Goal: Information Seeking & Learning: Find specific fact

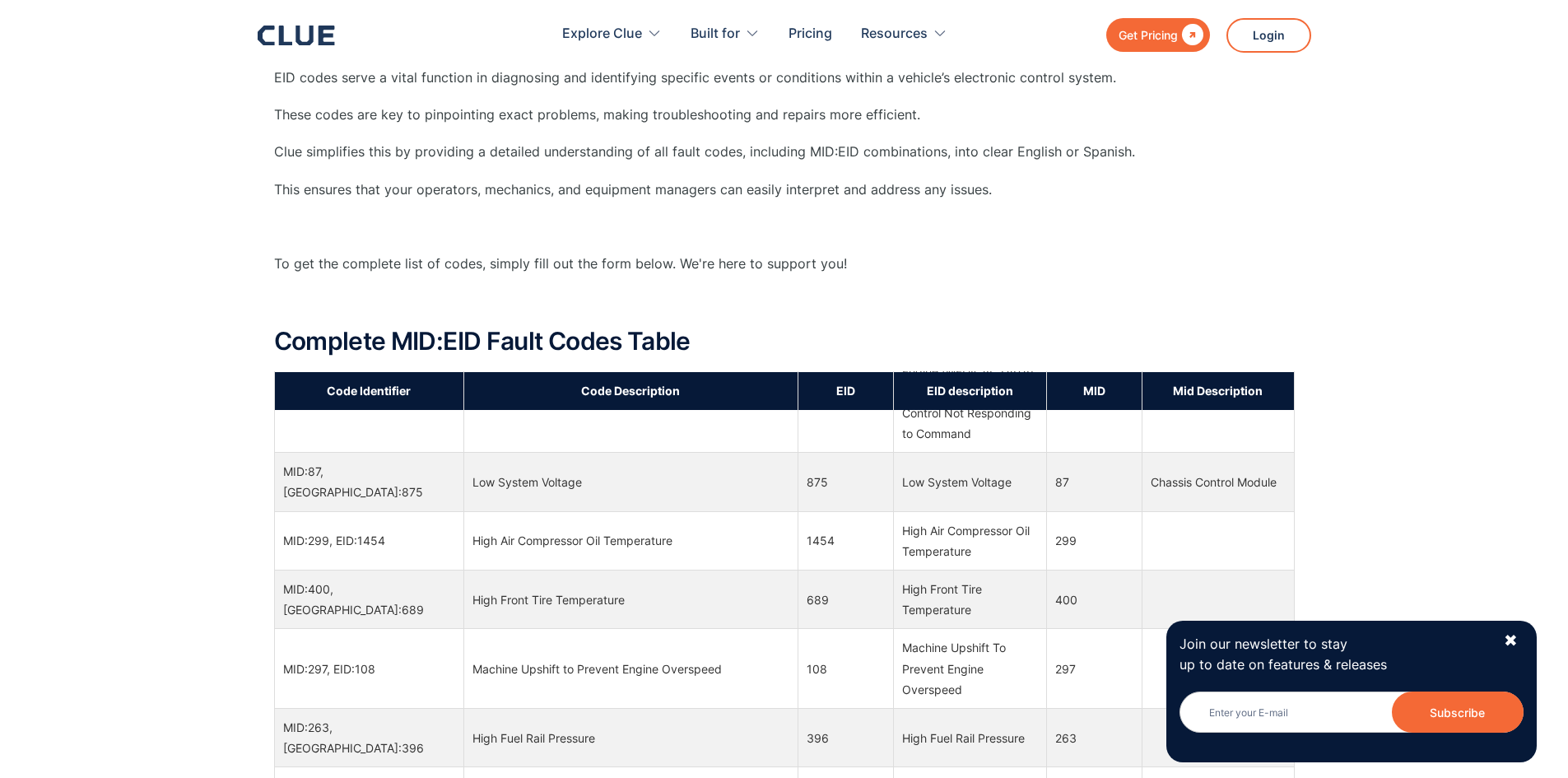
scroll to position [10950, 0]
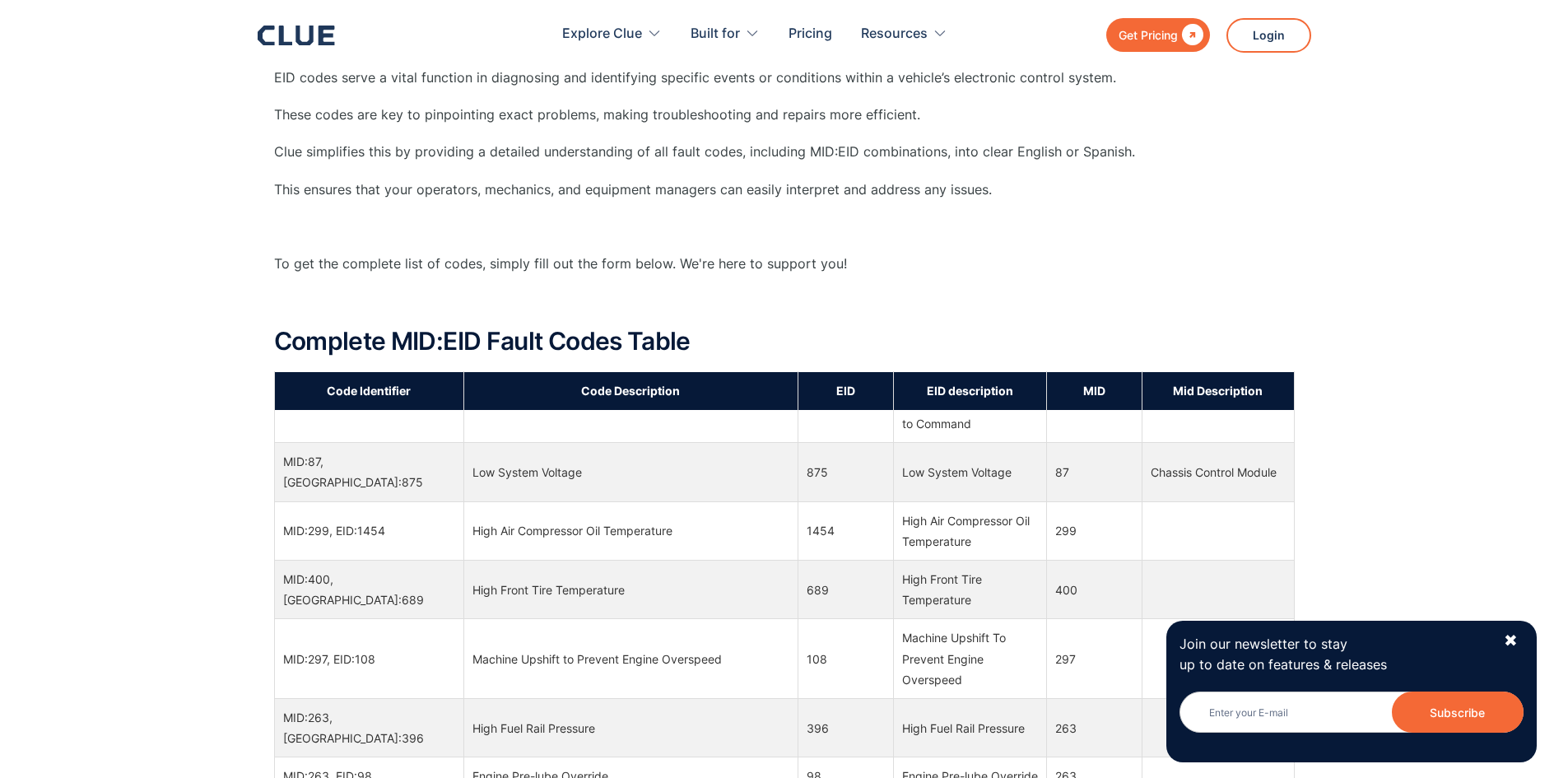
click at [798, 699] on td "396" at bounding box center [845, 728] width 95 height 59
click at [523, 699] on td "High Fuel Rail Pressure" at bounding box center [631, 728] width 335 height 59
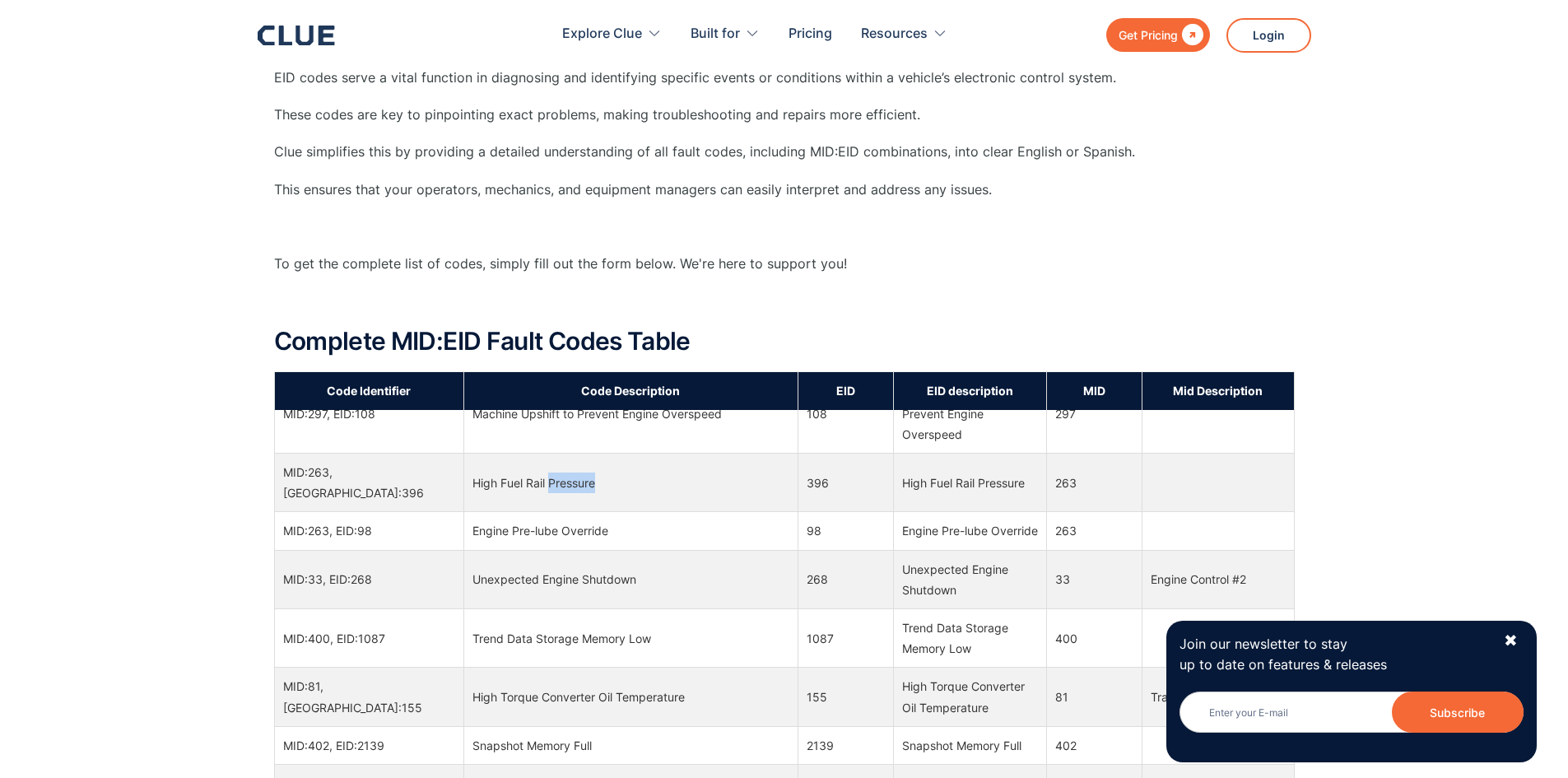
scroll to position [11114, 0]
click at [679, 452] on td "High Fuel Rail Pressure" at bounding box center [631, 481] width 335 height 59
click at [267, 452] on div "What Does MID Mean? MID refers to Module Identifier. ‍ In modern Caterpillar ma…" at bounding box center [784, 665] width 1568 height 2074
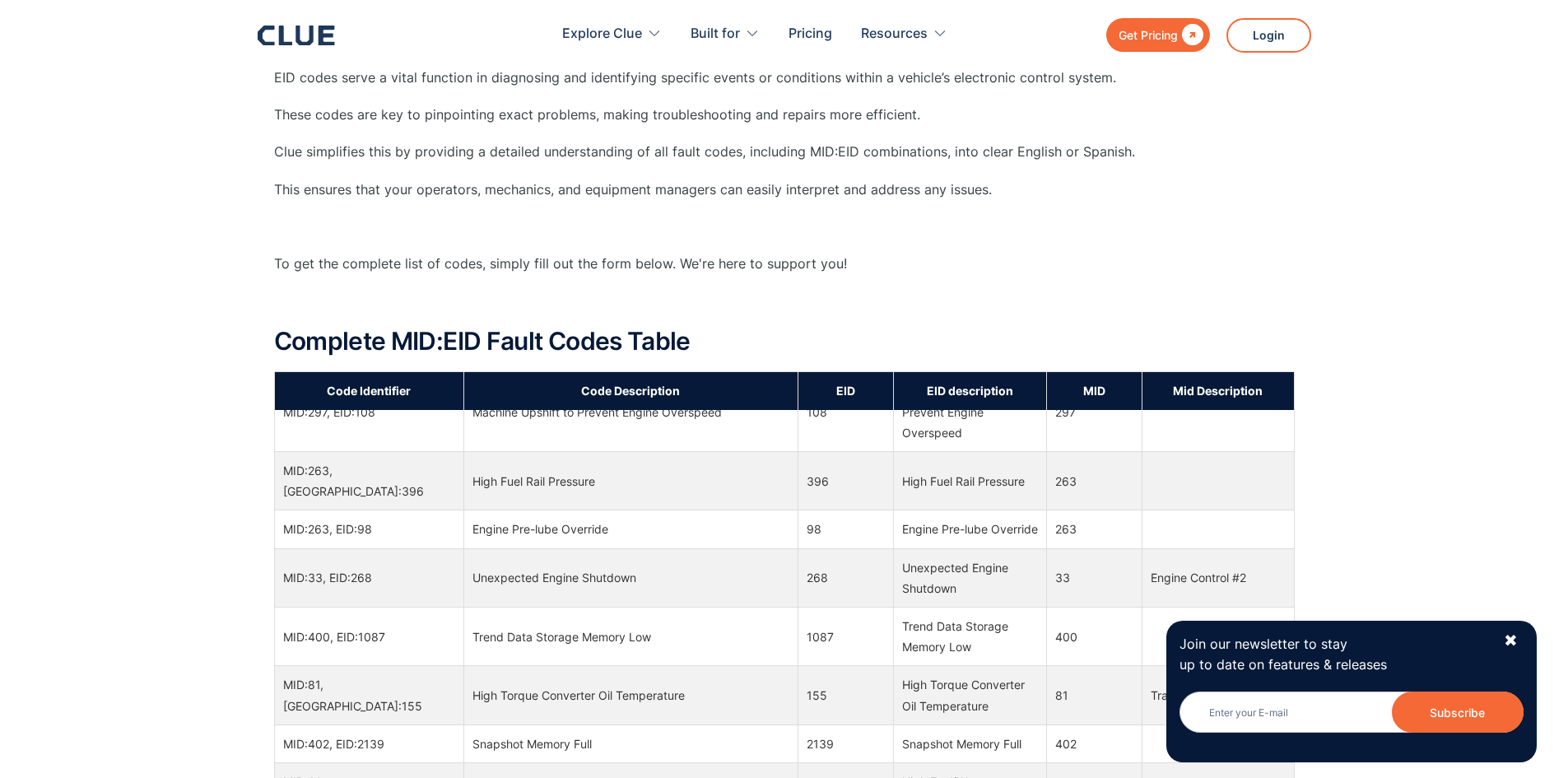
click at [300, 452] on td "MID:263, [GEOGRAPHIC_DATA]:396" at bounding box center [368, 481] width 189 height 59
